Goal: Obtain resource: Obtain resource

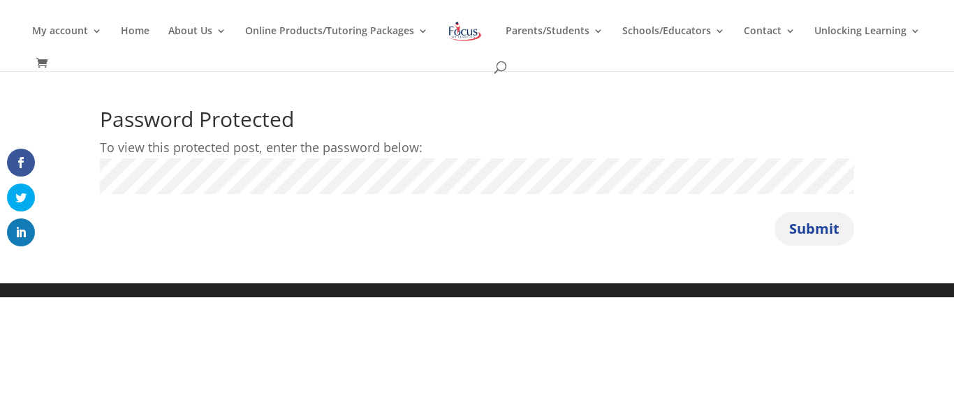
click at [790, 223] on button "Submit" at bounding box center [814, 229] width 80 height 34
click at [809, 230] on button "Submit" at bounding box center [814, 229] width 80 height 34
click at [774, 212] on button "Submit" at bounding box center [814, 229] width 80 height 34
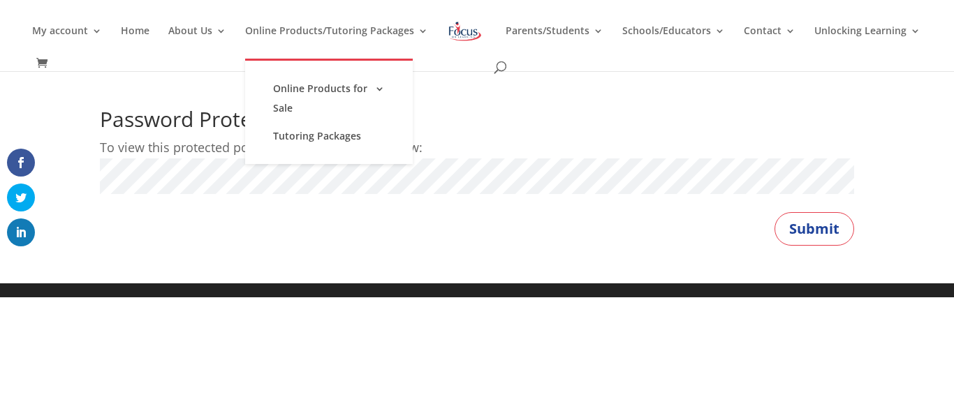
click at [774, 212] on button "Submit" at bounding box center [814, 229] width 80 height 34
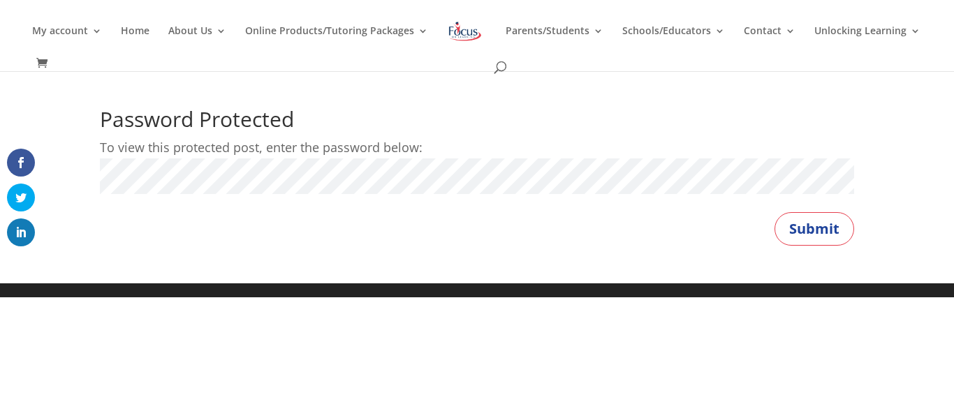
click at [774, 212] on button "Submit" at bounding box center [814, 229] width 80 height 34
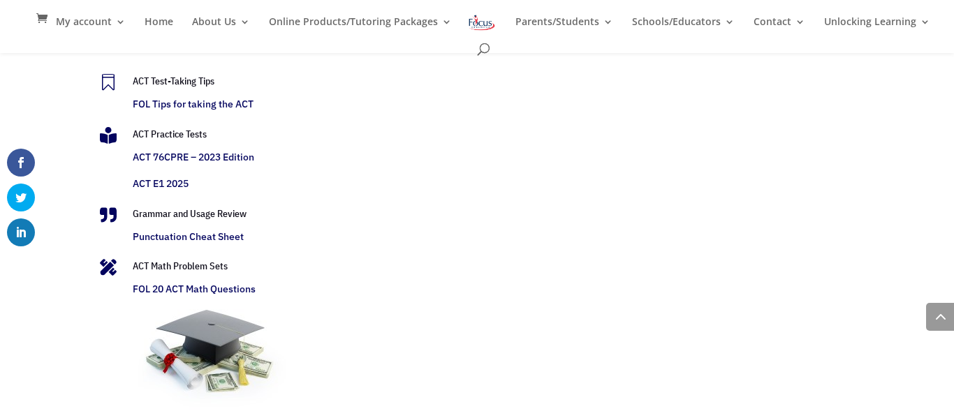
scroll to position [2926, 0]
